Goal: Information Seeking & Learning: Learn about a topic

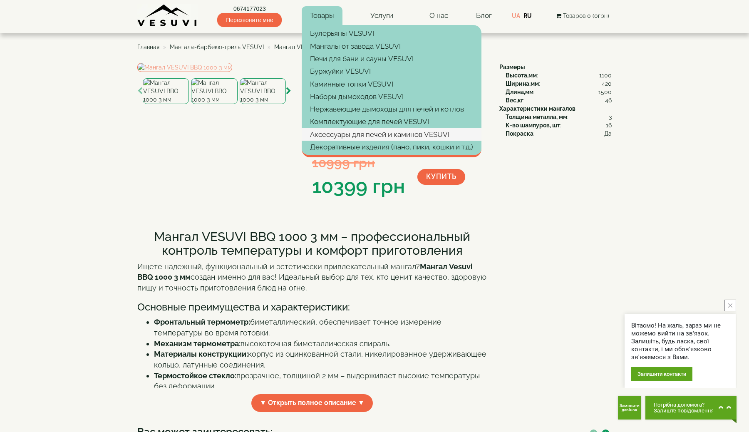
click at [347, 138] on link "Аксессуары для печей и каминов VESUVI" at bounding box center [392, 134] width 180 height 12
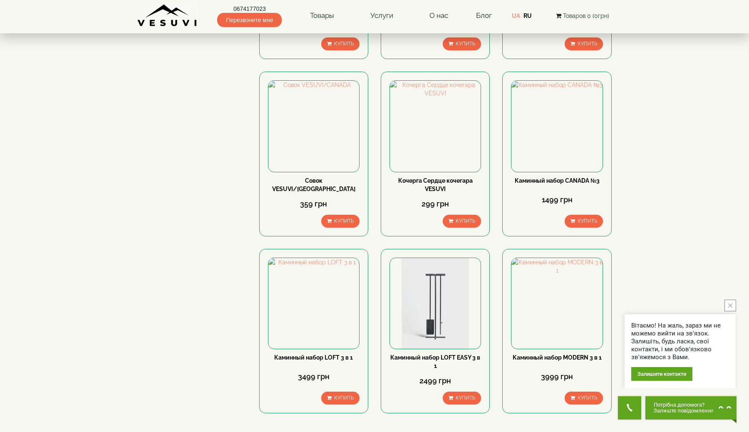
scroll to position [704, 0]
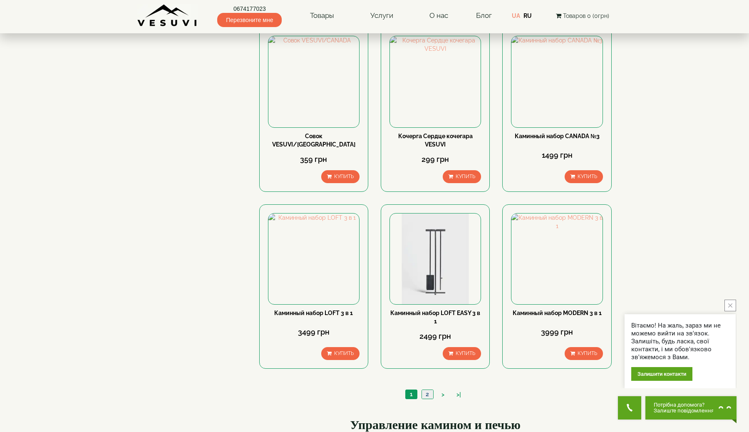
click at [425, 390] on link "2" at bounding box center [427, 394] width 12 height 9
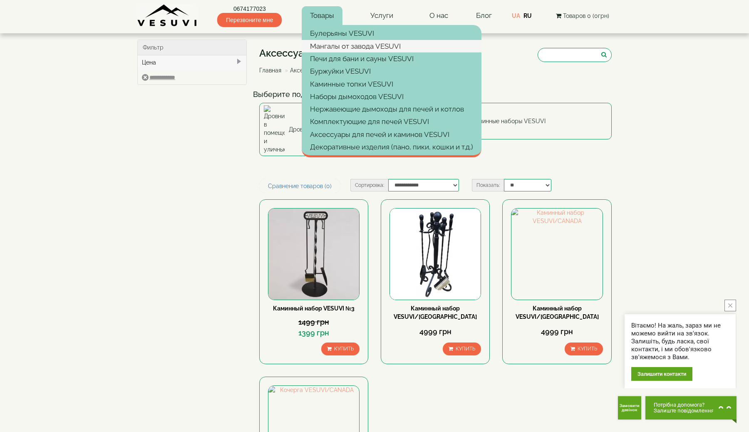
click at [332, 48] on link "Мангалы от завода VESUVI" at bounding box center [392, 46] width 180 height 12
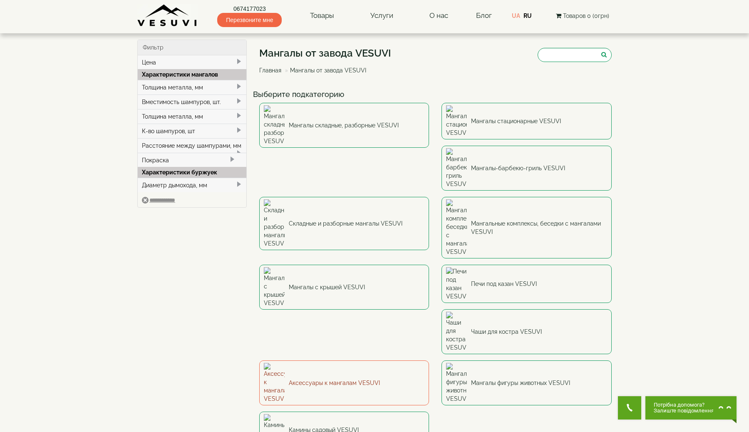
click at [374, 360] on link "Аксессуары к мангалам VESUVI" at bounding box center [344, 382] width 170 height 45
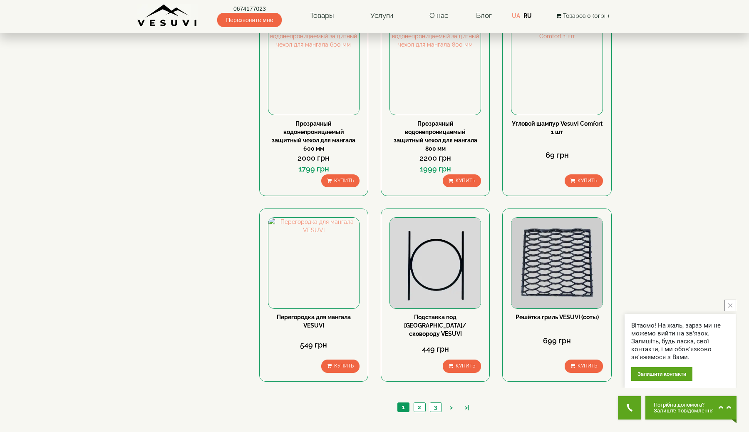
scroll to position [681, 0]
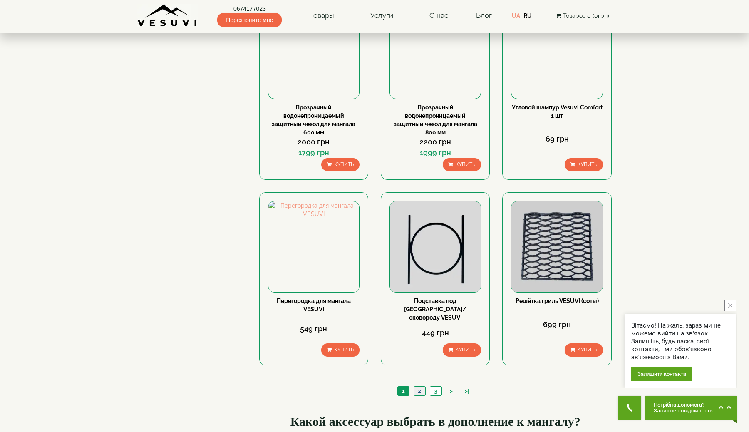
click at [417, 386] on link "2" at bounding box center [420, 390] width 12 height 9
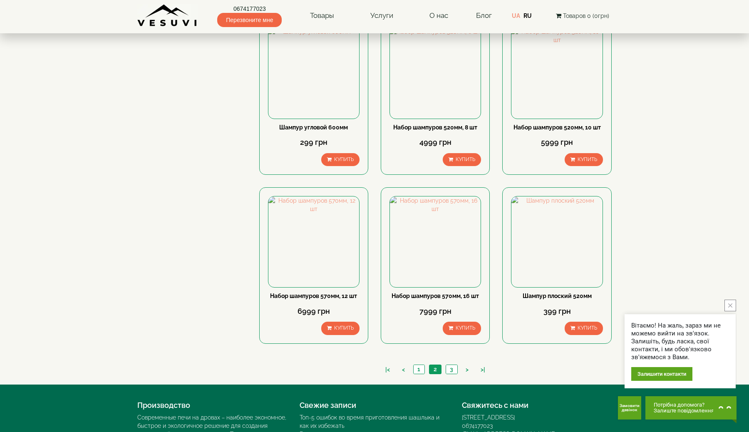
scroll to position [622, 0]
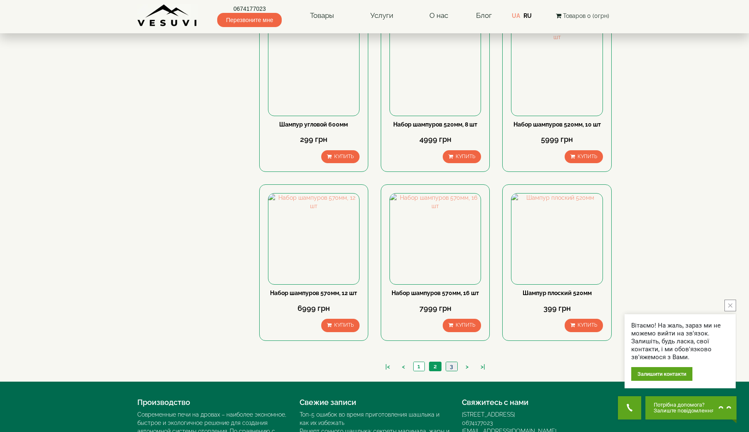
click at [449, 365] on link "3" at bounding box center [452, 366] width 12 height 9
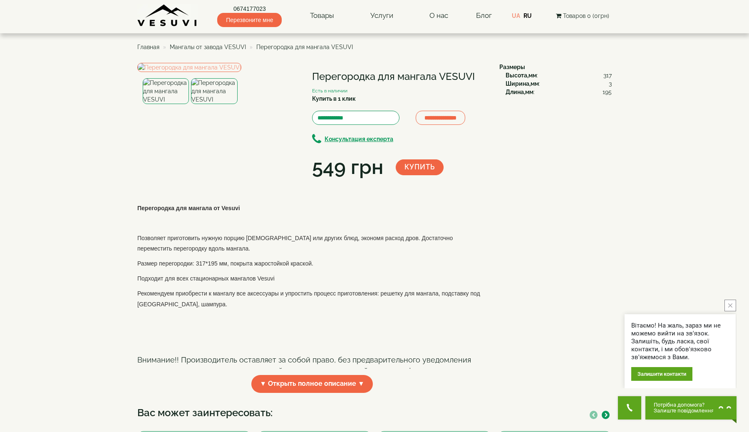
click at [204, 104] on img at bounding box center [214, 91] width 46 height 26
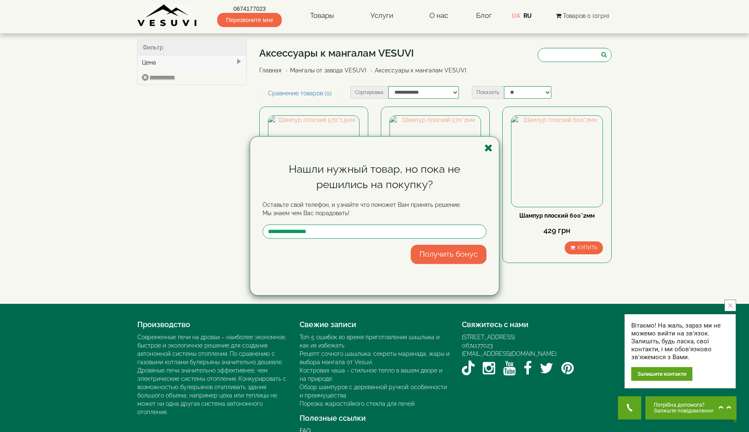
click at [489, 149] on icon "button" at bounding box center [488, 148] width 8 height 10
